Goal: Information Seeking & Learning: Check status

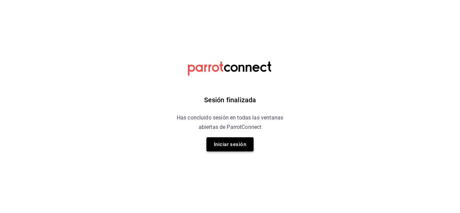
click at [241, 145] on button "Iniciar sesión" at bounding box center [229, 144] width 47 height 14
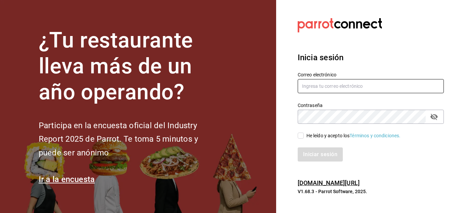
type input "Aranza@sanjuangrill.com"
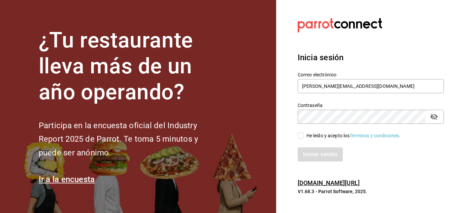
click at [301, 134] on input "He leído y acepto los Términos y condiciones." at bounding box center [301, 136] width 6 height 6
checkbox input "true"
click at [305, 157] on button "Iniciar sesión" at bounding box center [321, 154] width 46 height 14
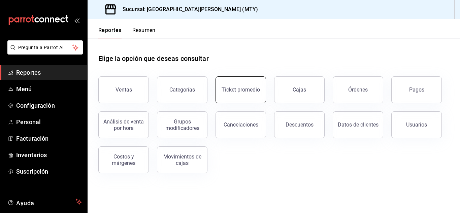
click at [233, 84] on button "Ticket promedio" at bounding box center [240, 89] width 50 height 27
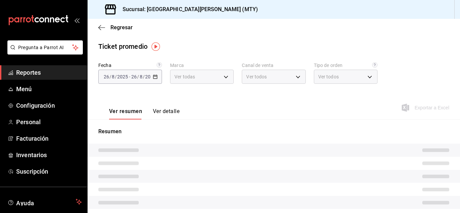
type input "993182a7-2c84-4ec8-9ef4-4438dae30c02"
type input "PARROT,UBER_EATS,RAPPI,DIDI_FOOD,ONLINE"
type input "96359a79-f33f-45b3-934b-2867b65d345c,c6fcd88e-9977-4e7e-951e-e2b9f3ed99d5,482ce…"
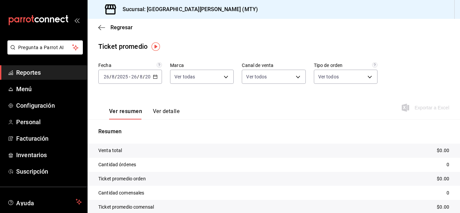
click at [157, 75] on div "[DATE] [DATE] - [DATE] [DATE]" at bounding box center [130, 77] width 64 height 14
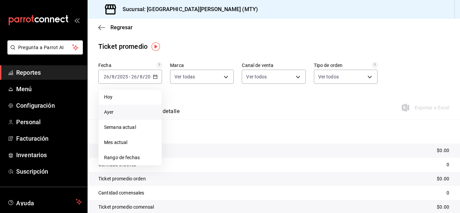
click at [114, 108] on li "Ayer" at bounding box center [130, 112] width 63 height 15
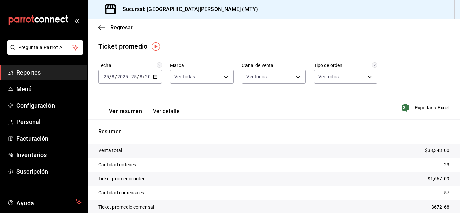
click at [165, 109] on button "Ver detalle" at bounding box center [166, 113] width 27 height 11
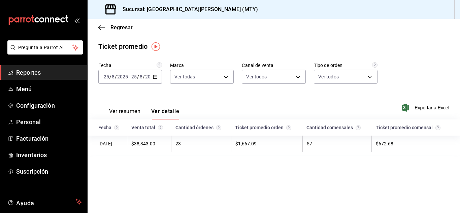
click at [158, 75] on div "[DATE] [DATE] - [DATE] [DATE]" at bounding box center [130, 77] width 64 height 14
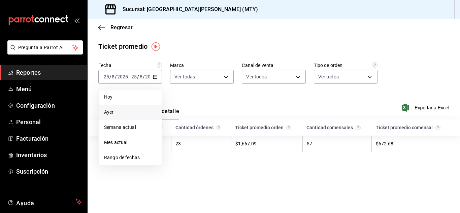
click at [111, 116] on li "Ayer" at bounding box center [130, 112] width 63 height 15
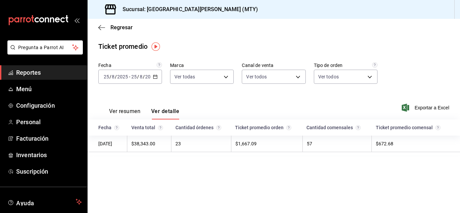
click at [330, 147] on td "57" at bounding box center [336, 144] width 69 height 16
click at [159, 147] on td "$38,343.00" at bounding box center [149, 144] width 44 height 16
click at [158, 78] on div "[DATE] [DATE] - [DATE] [DATE]" at bounding box center [130, 77] width 64 height 14
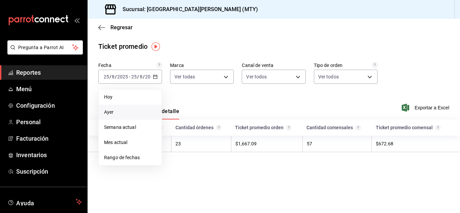
click at [116, 111] on span "Ayer" at bounding box center [130, 112] width 52 height 7
